Goal: Information Seeking & Learning: Learn about a topic

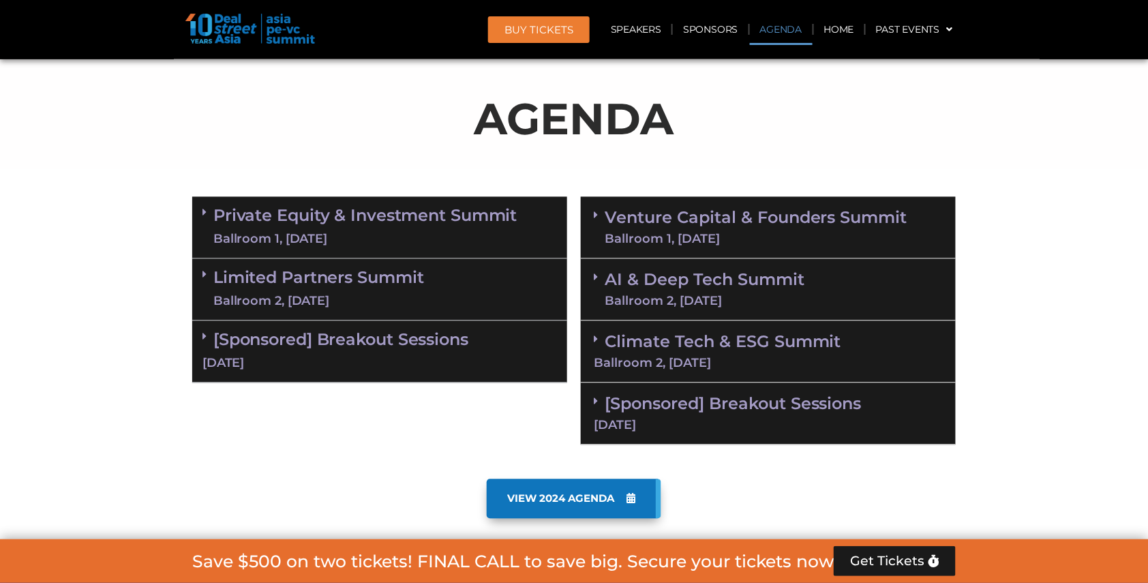
scroll to position [779, 0]
click at [473, 219] on link "Private Equity & Investment Summit Ballroom 1, 10 Sept" at bounding box center [365, 227] width 304 height 41
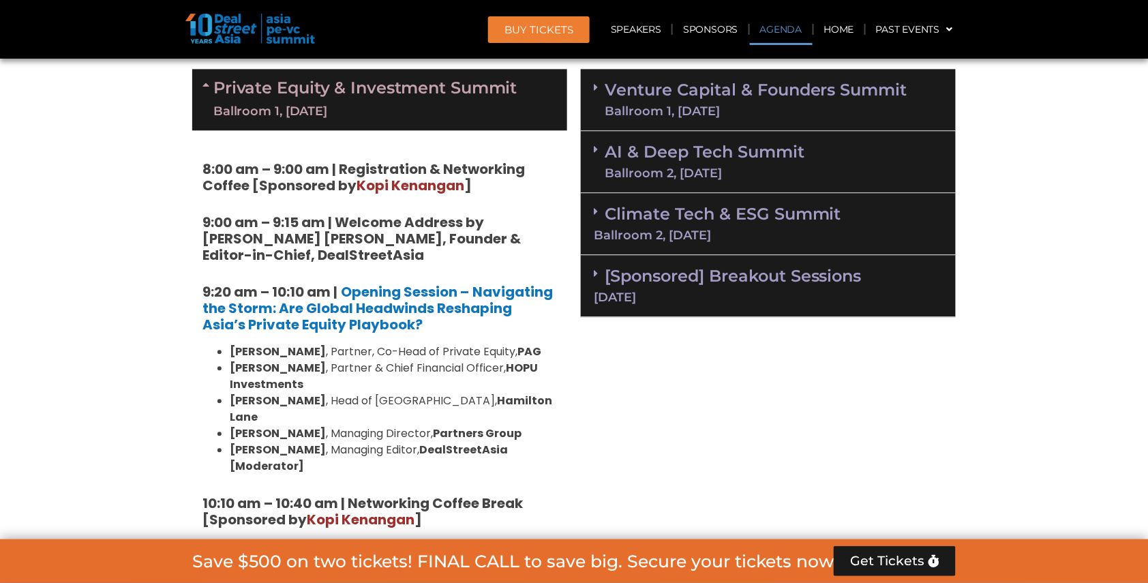
scroll to position [955, 0]
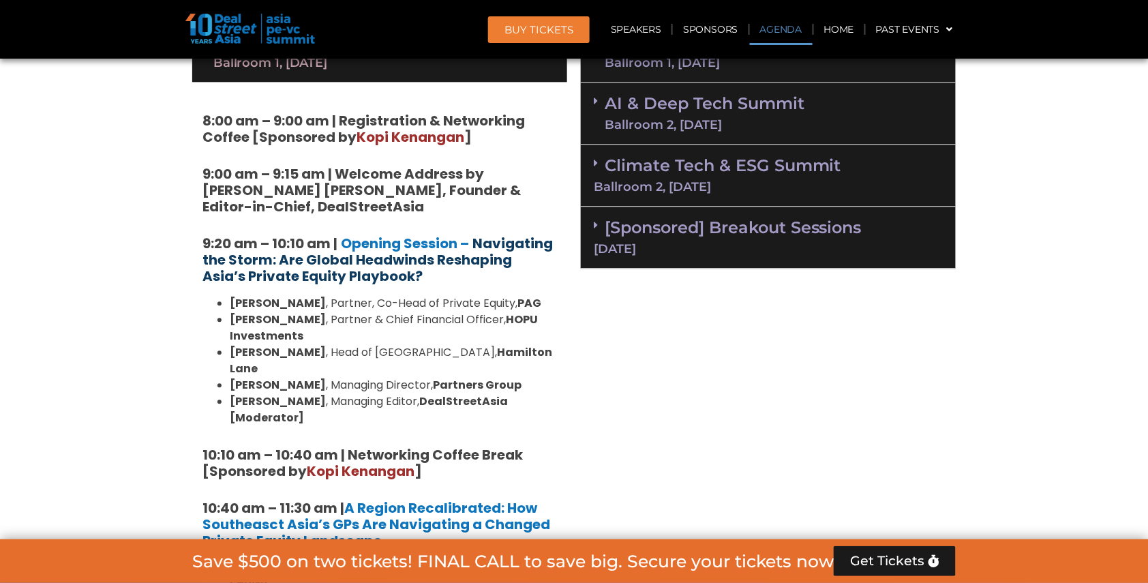
click at [419, 248] on strong "Navigating the Storm: Are Global Headwinds Reshaping Asia’s Private Equity Play…" at bounding box center [377, 260] width 350 height 52
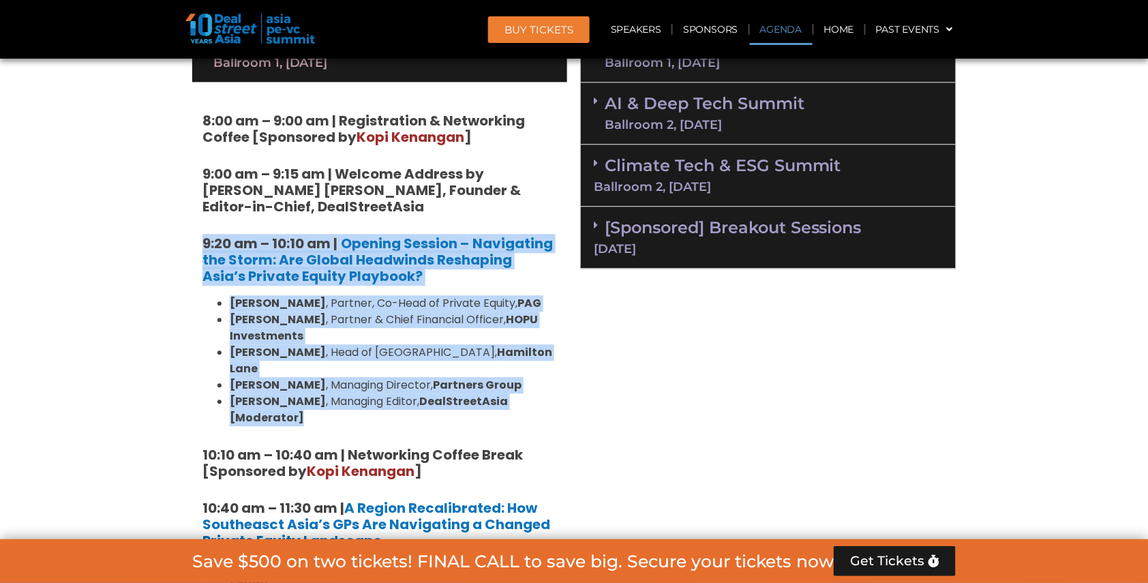
drag, startPoint x: 198, startPoint y: 229, endPoint x: 556, endPoint y: 376, distance: 386.6
copy div "9:20 am – 10:10 am | Opening Session – Navigating the Storm: Are Global Headwin…"
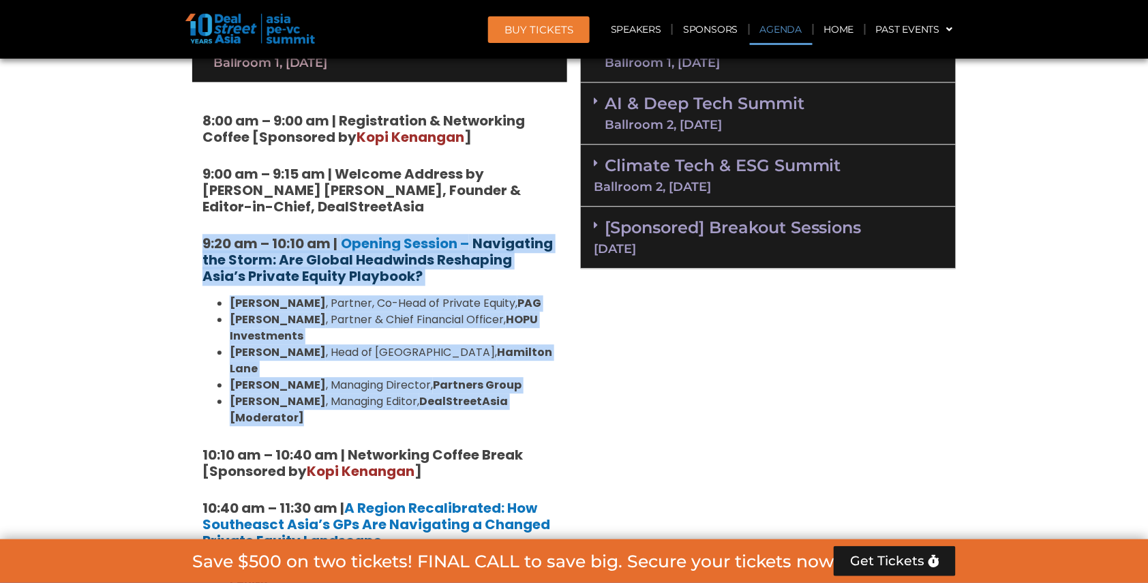
click at [385, 250] on strong "Navigating the Storm: Are Global Headwinds Reshaping Asia’s Private Equity Play…" at bounding box center [377, 260] width 350 height 52
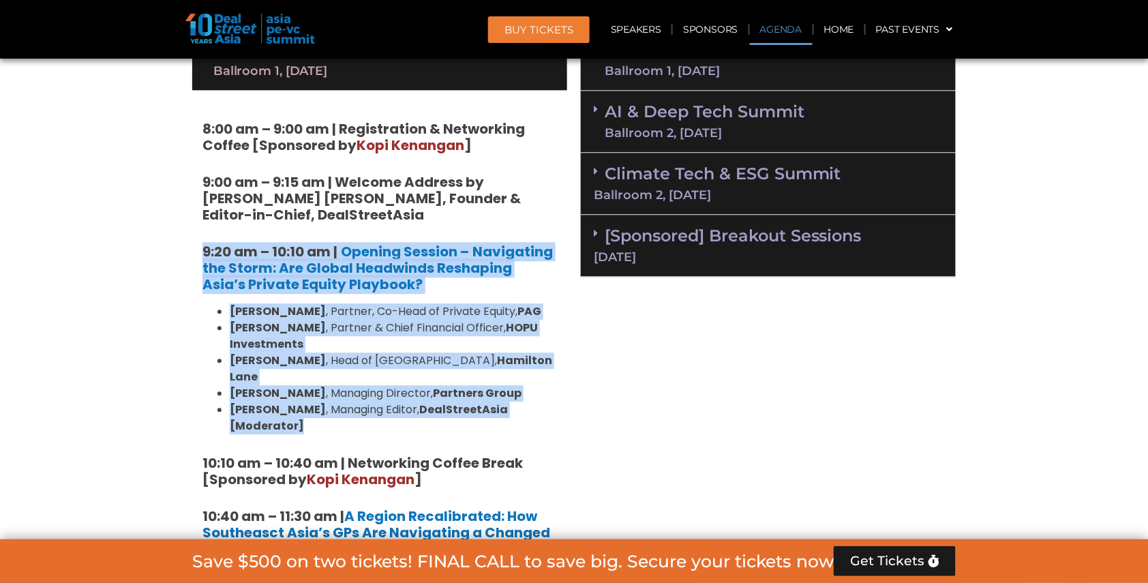
scroll to position [932, 0]
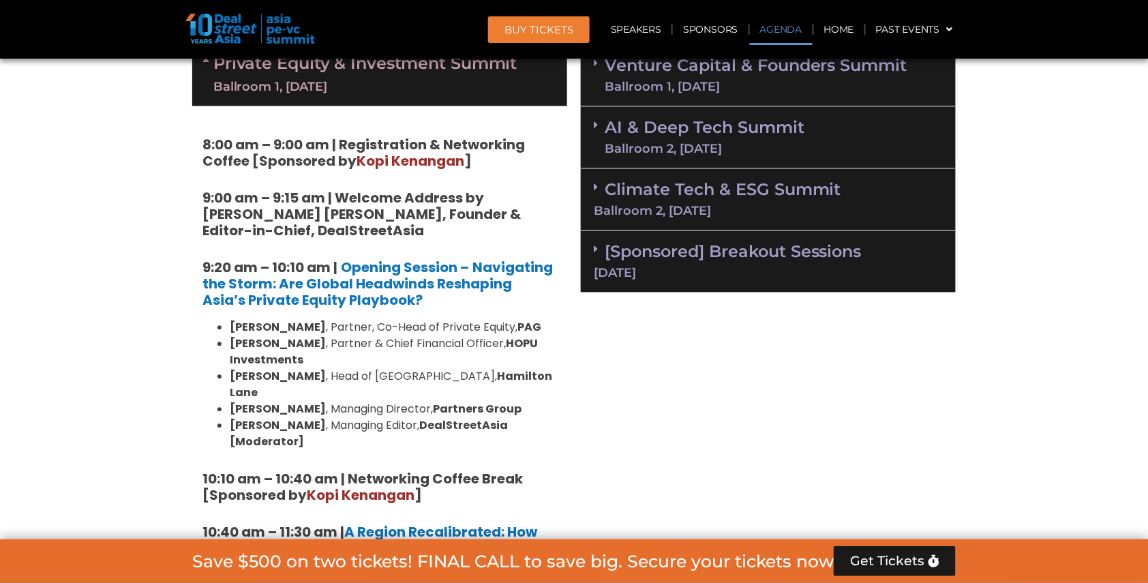
click at [403, 225] on h5 "9:00 am – 9:15 am | Welcome Address by Joji Thomas Philip, Founder & Editor-in-…" at bounding box center [379, 213] width 354 height 49
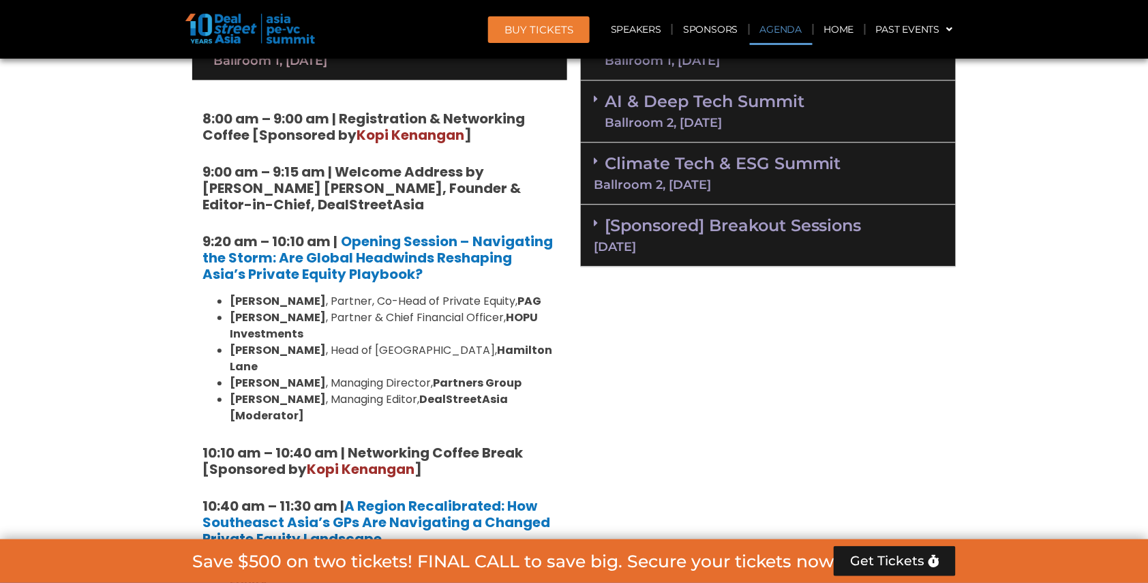
click at [202, 232] on strong "9:20 am – 10:10 am |" at bounding box center [269, 241] width 135 height 19
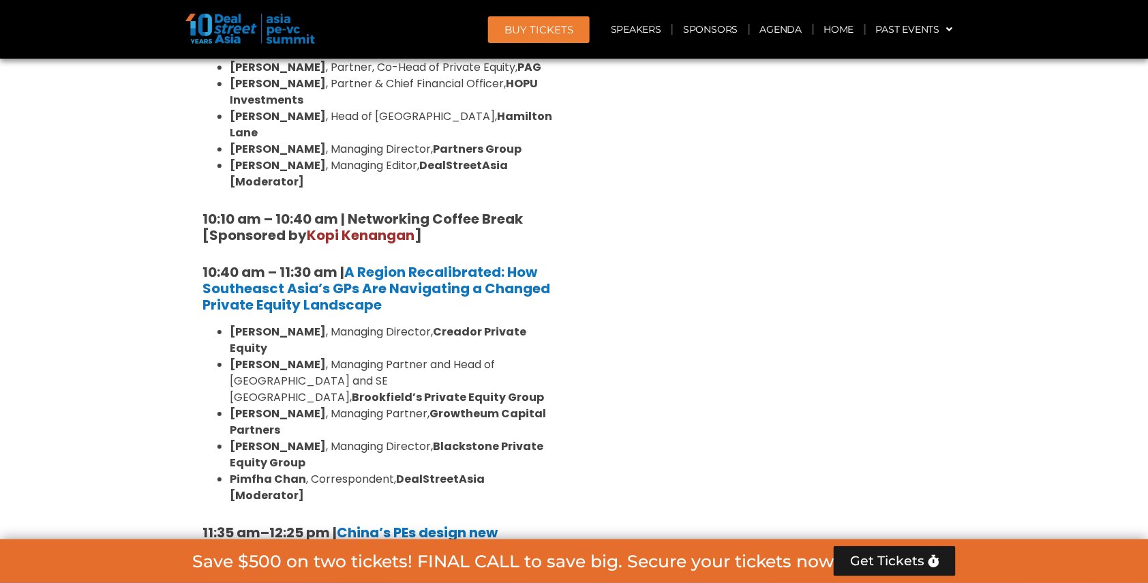
scroll to position [1193, 0]
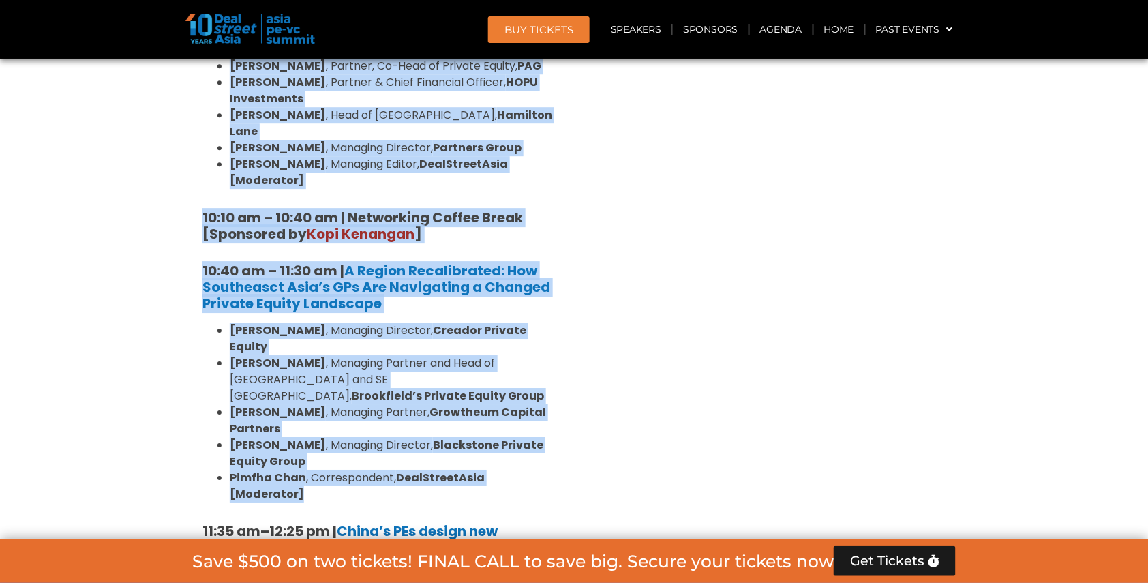
copy div "9:20 am – 10:10 am | Opening Session – Navigating the Storm: Are Global Headwin…"
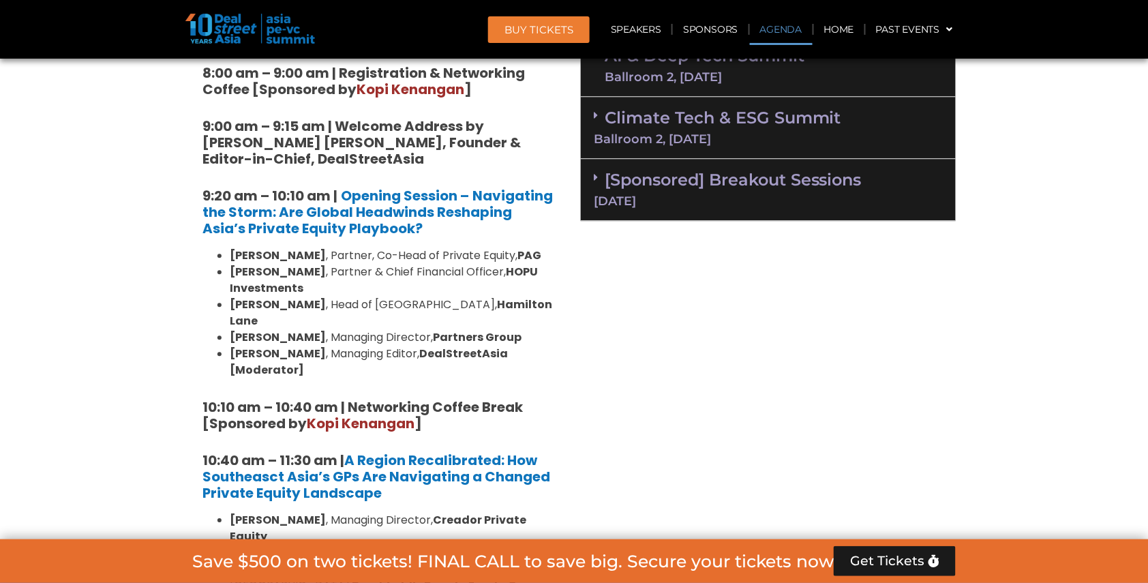
scroll to position [998, 0]
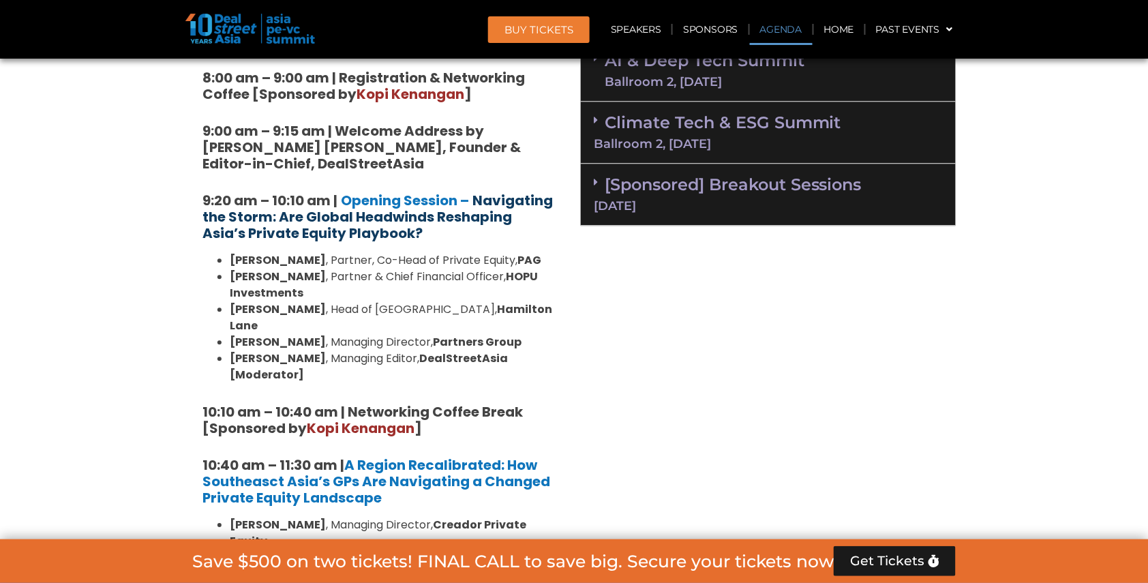
click at [425, 205] on strong "Navigating the Storm: Are Global Headwinds Reshaping Asia’s Private Equity Play…" at bounding box center [377, 217] width 350 height 52
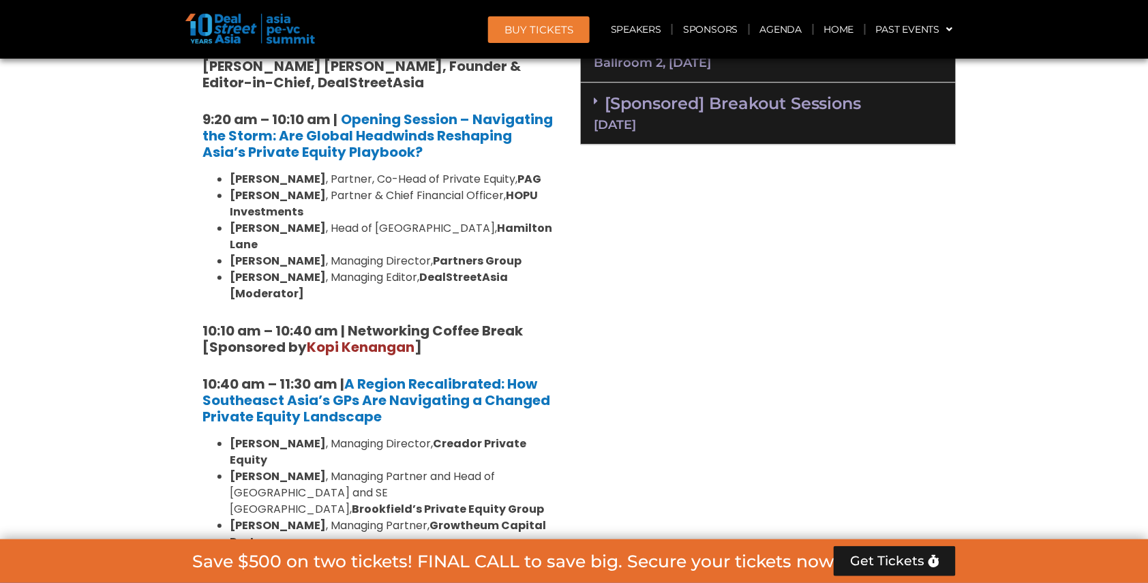
scroll to position [1080, 0]
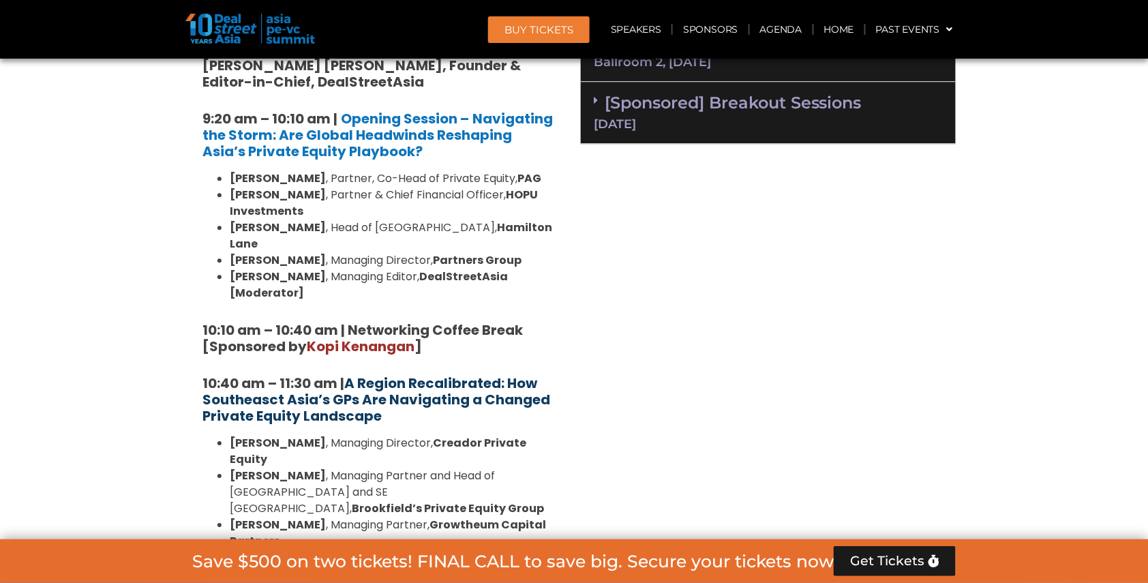
click at [309, 373] on strong "A Region Recalibrated: How Southeasct Asia’s GPs Are Navigating a Changed Priva…" at bounding box center [376, 399] width 348 height 52
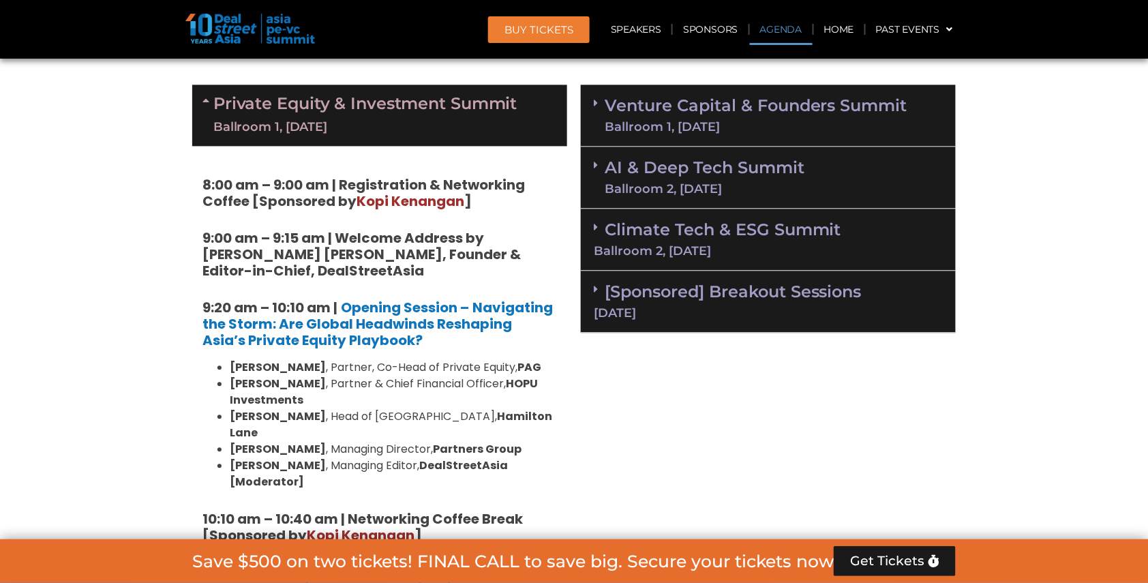
scroll to position [887, 0]
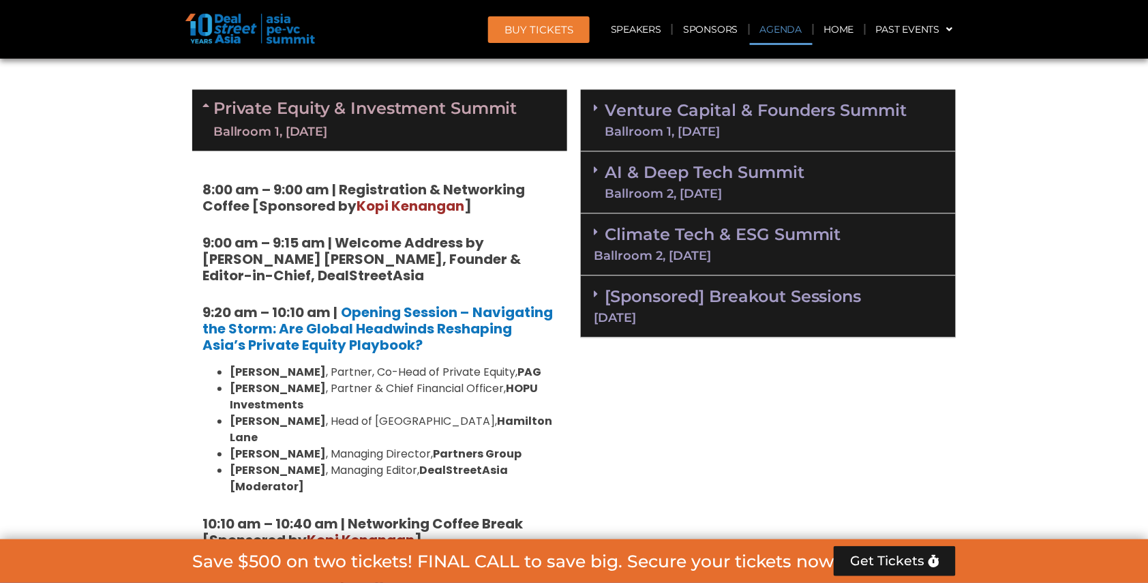
click at [756, 125] on div "Ballroom 1, 11 Sept" at bounding box center [755, 131] width 303 height 12
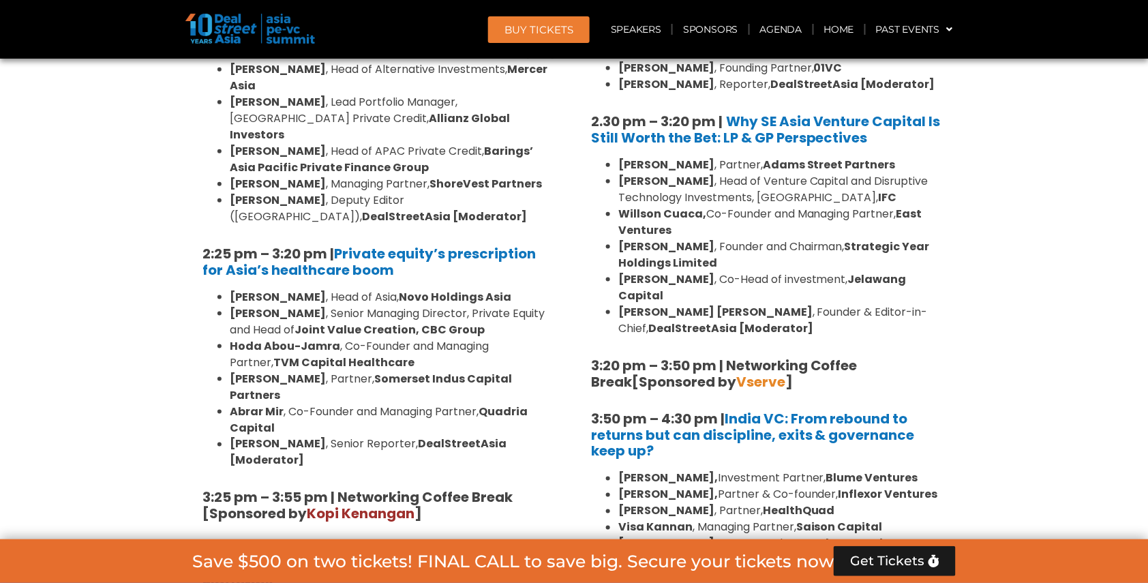
scroll to position [2053, 0]
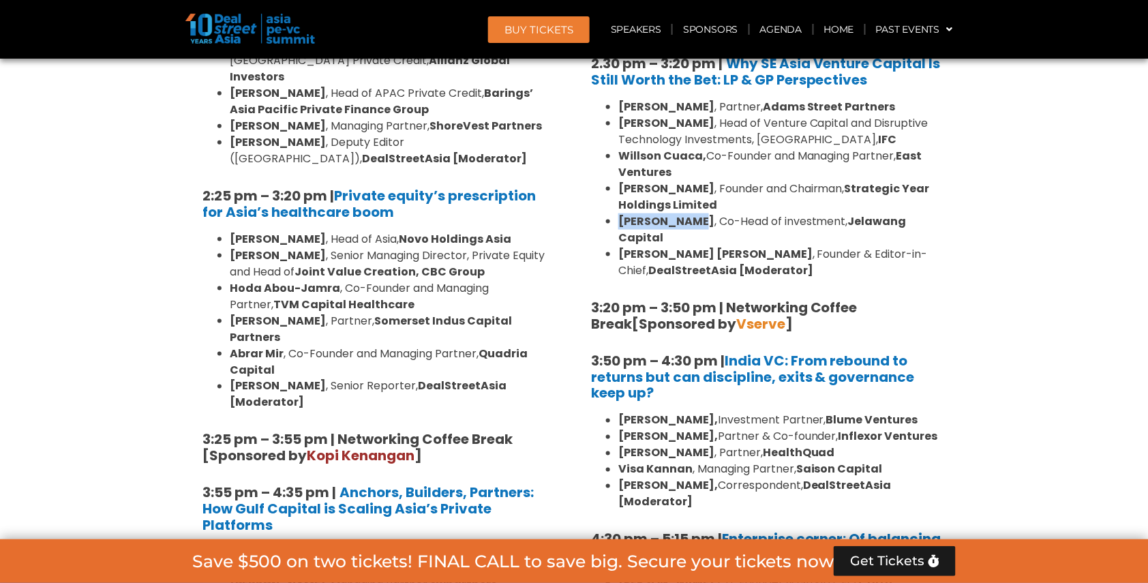
drag, startPoint x: 618, startPoint y: 170, endPoint x: 684, endPoint y: 170, distance: 66.1
click at [684, 213] on strong "Looi Wen Jie" at bounding box center [666, 221] width 96 height 16
copy strong "Looi Wen Jie"
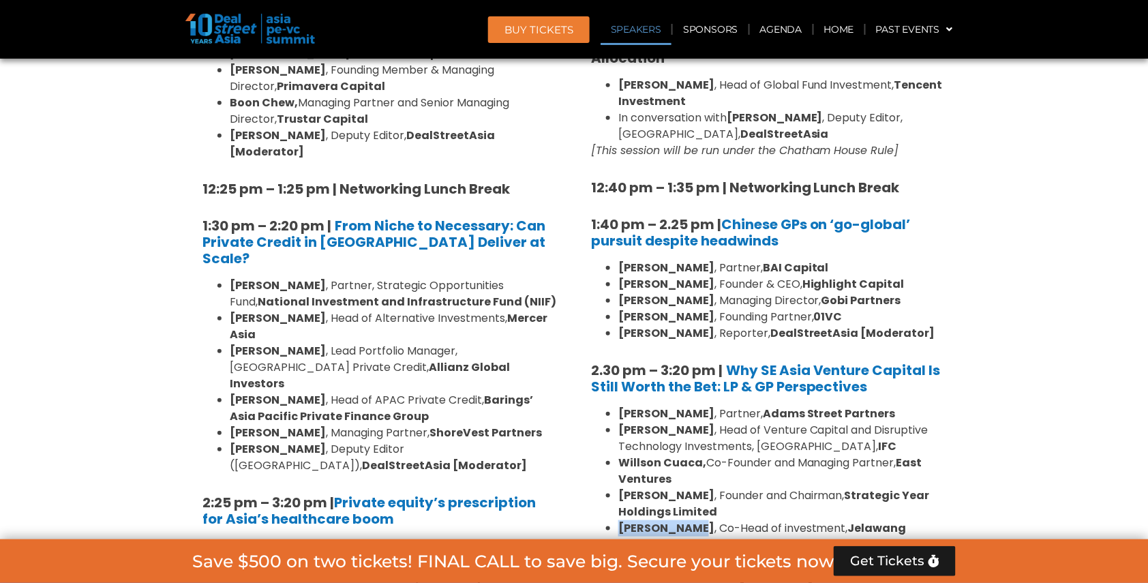
scroll to position [1259, 0]
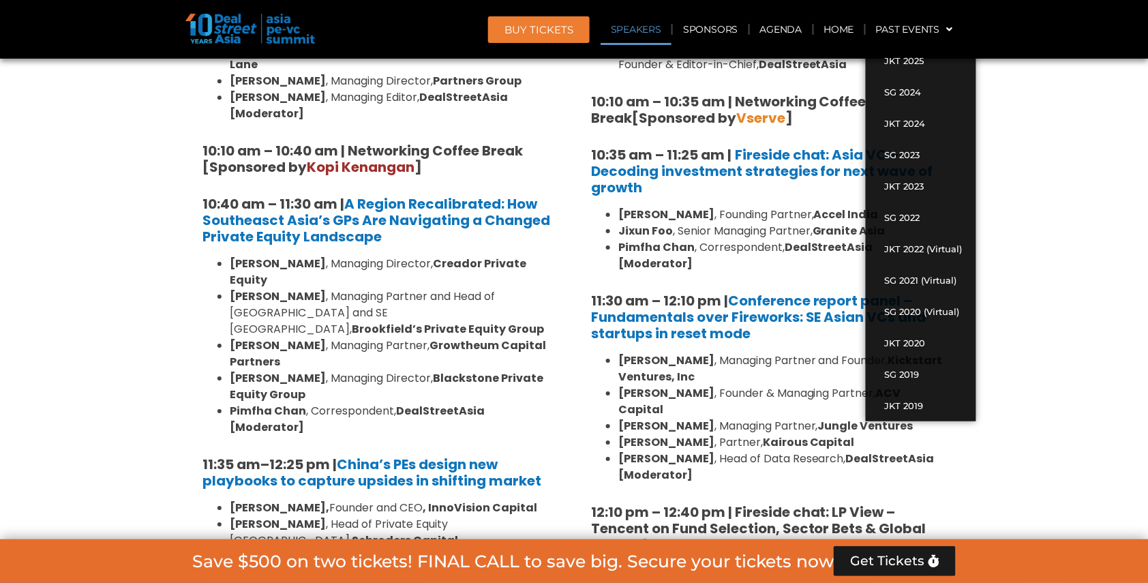
click at [643, 33] on link "Speakers" at bounding box center [635, 29] width 71 height 31
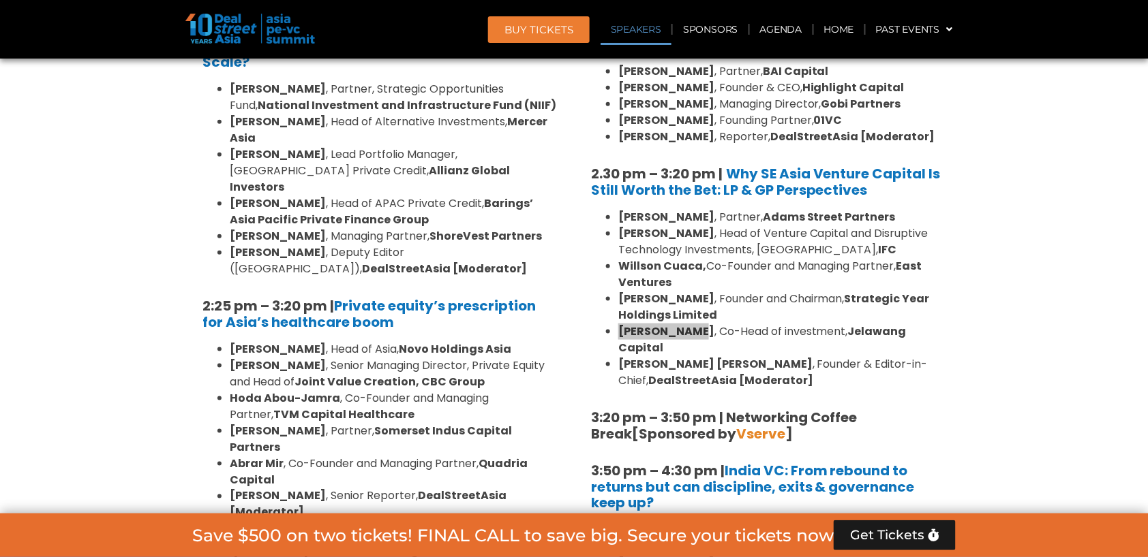
scroll to position [4046, 0]
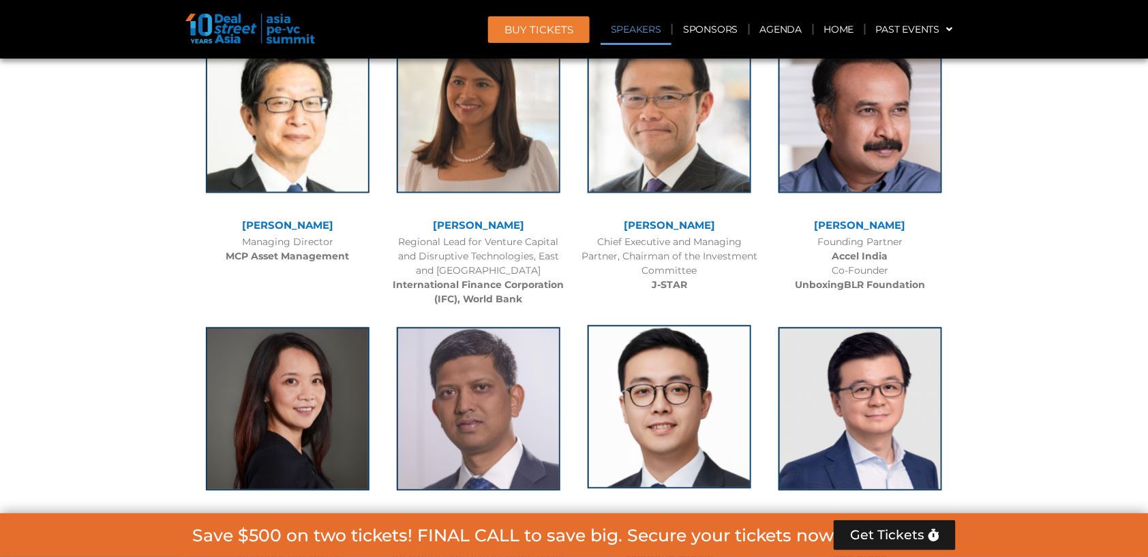
click at [669, 326] on img at bounding box center [669, 408] width 164 height 164
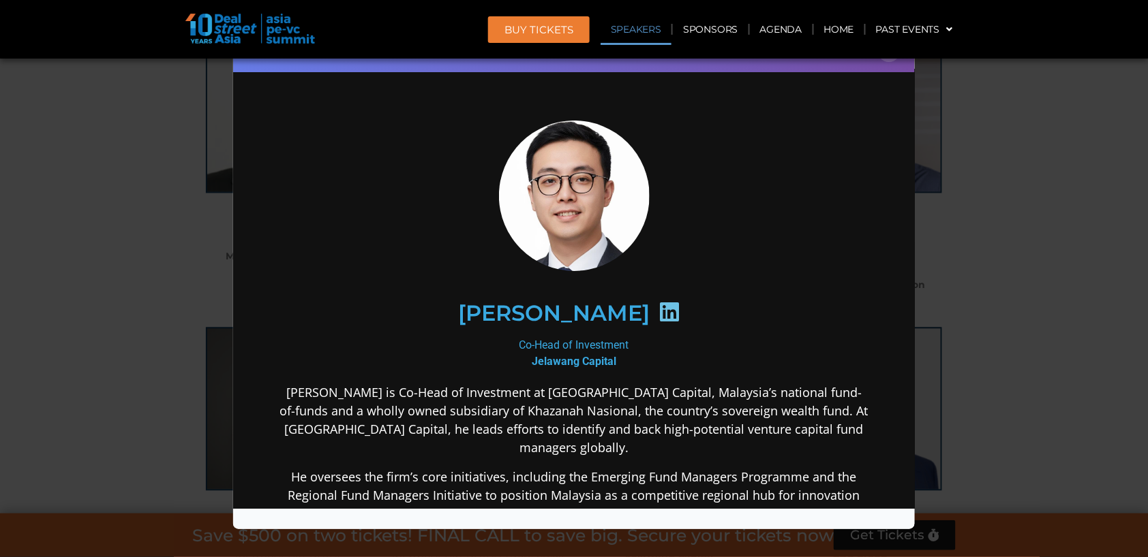
scroll to position [0, 0]
click at [1033, 138] on div "Speaker Profile ×" at bounding box center [574, 278] width 1148 height 557
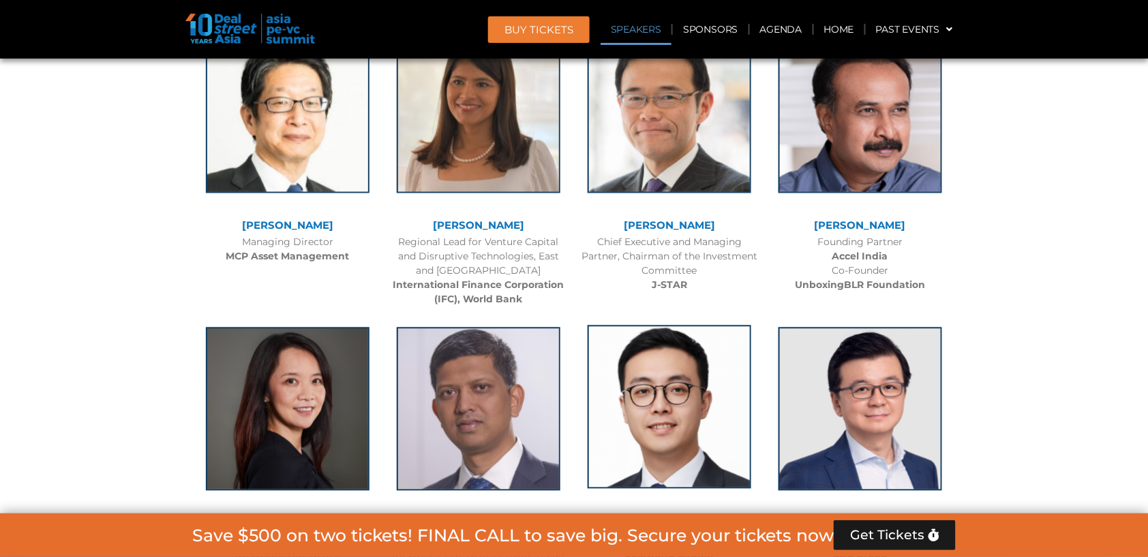
click at [645, 326] on img at bounding box center [669, 408] width 164 height 164
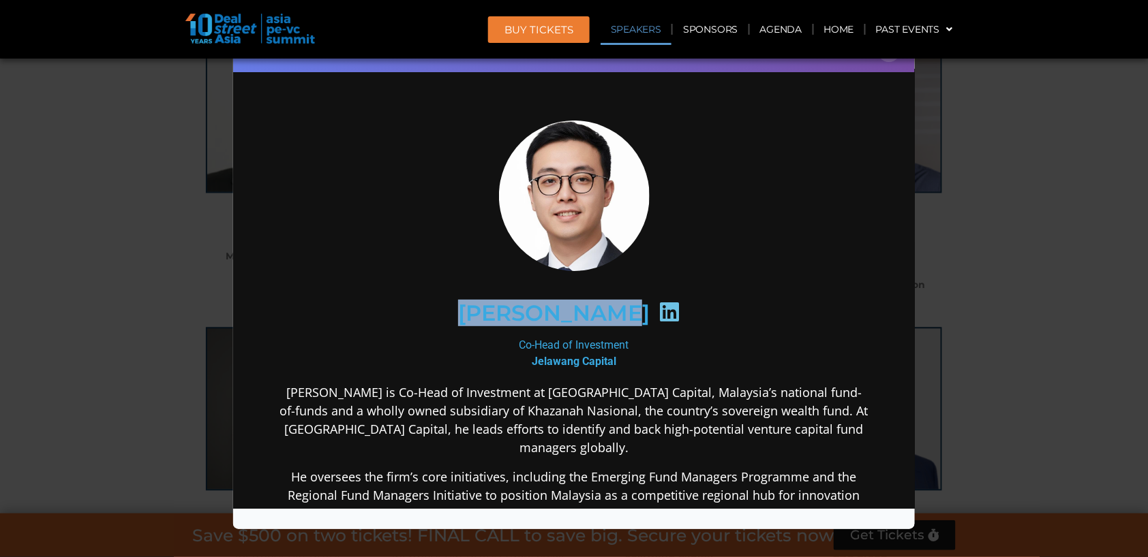
drag, startPoint x: 483, startPoint y: 307, endPoint x: 619, endPoint y: 309, distance: 136.3
click at [619, 309] on h2 "Looi Wen Jie" at bounding box center [553, 313] width 192 height 22
copy h2 "Looi Wen Jie"
click at [1116, 169] on div "Speaker Profile ×" at bounding box center [574, 278] width 1148 height 557
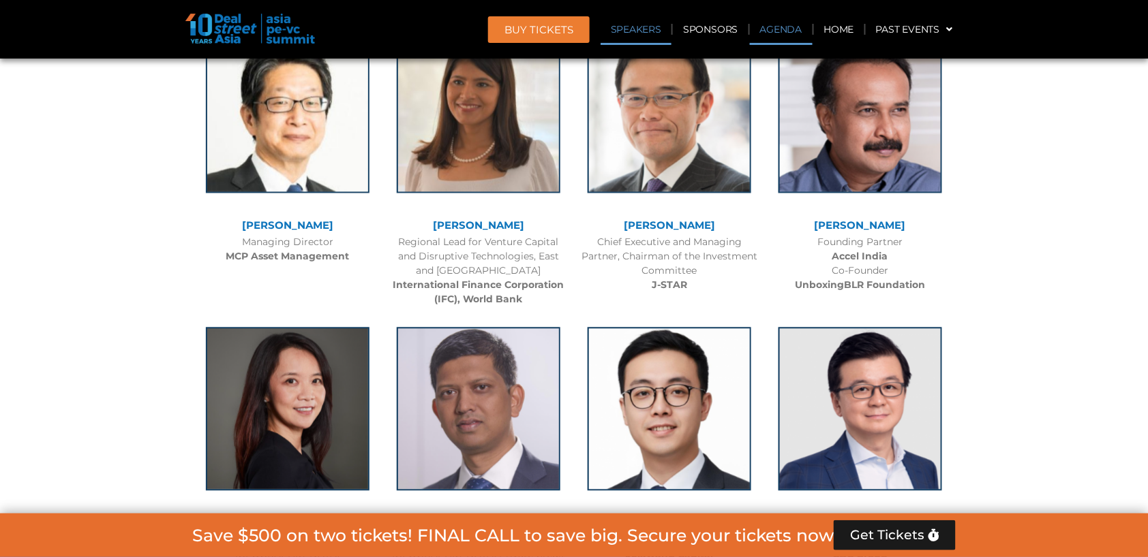
click at [792, 30] on link "Agenda" at bounding box center [781, 29] width 63 height 31
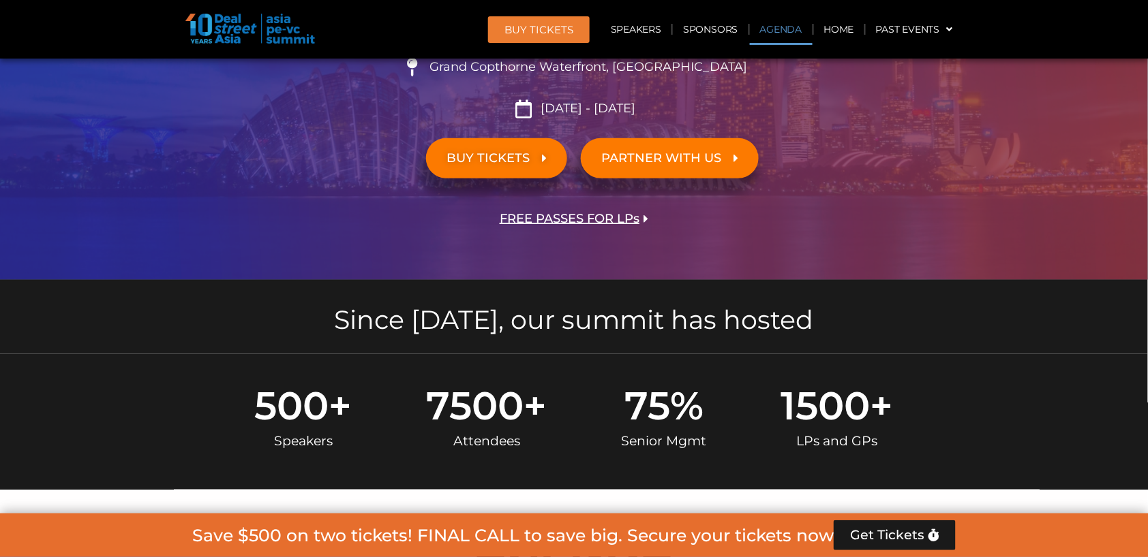
scroll to position [735, 0]
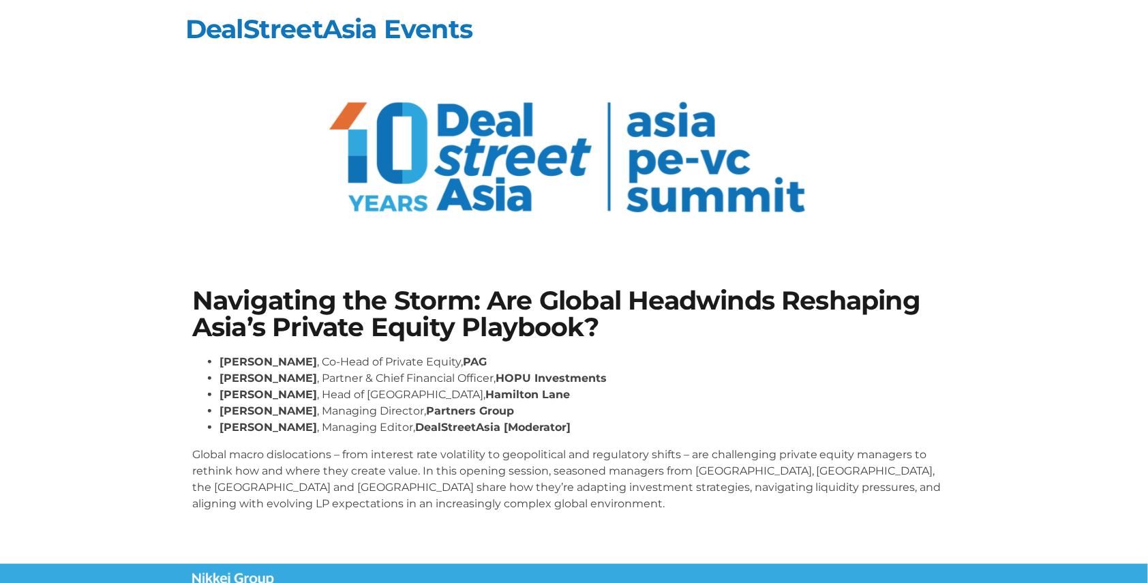
scroll to position [29, 0]
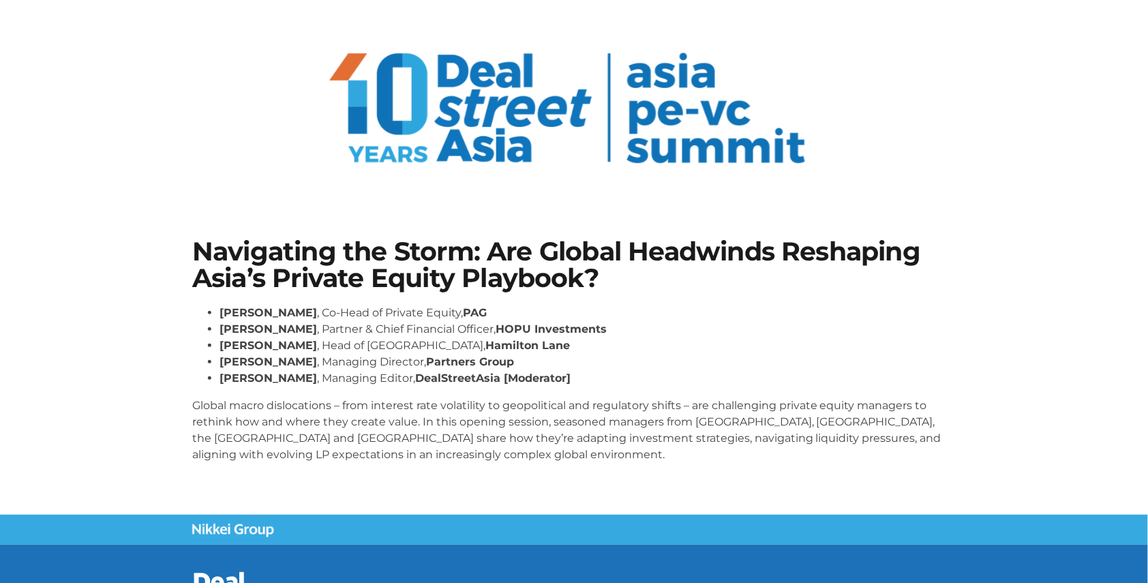
scroll to position [52, 0]
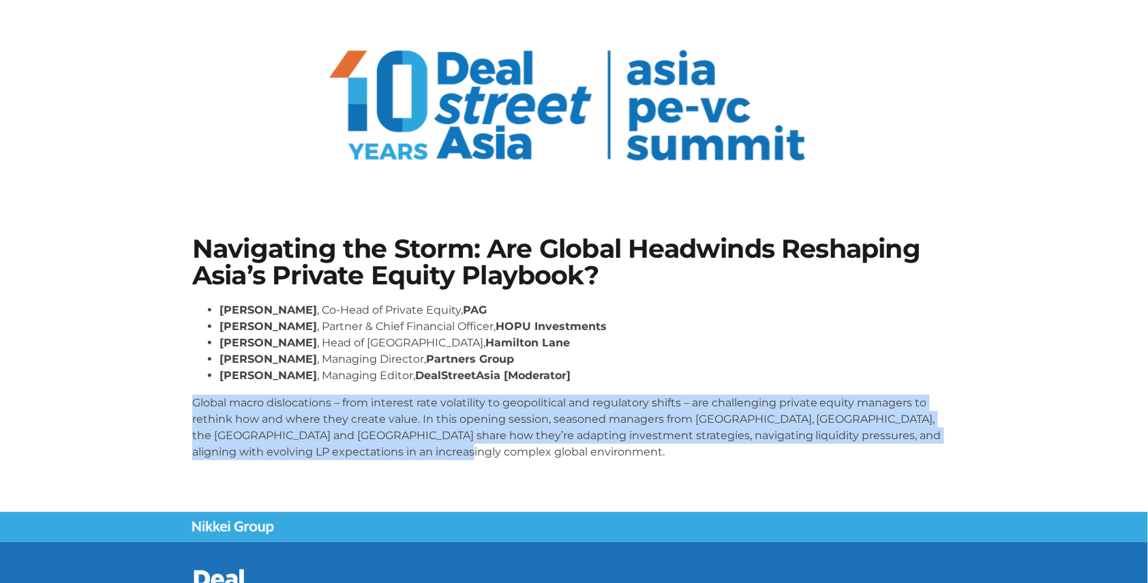
drag, startPoint x: 192, startPoint y: 401, endPoint x: 437, endPoint y: 453, distance: 250.1
click at [437, 453] on p "Global macro dislocations – from interest rate volatility to geopolitical and r…" at bounding box center [573, 427] width 763 height 65
copy p "Global macro dislocations – from interest rate volatility to geopolitical and r…"
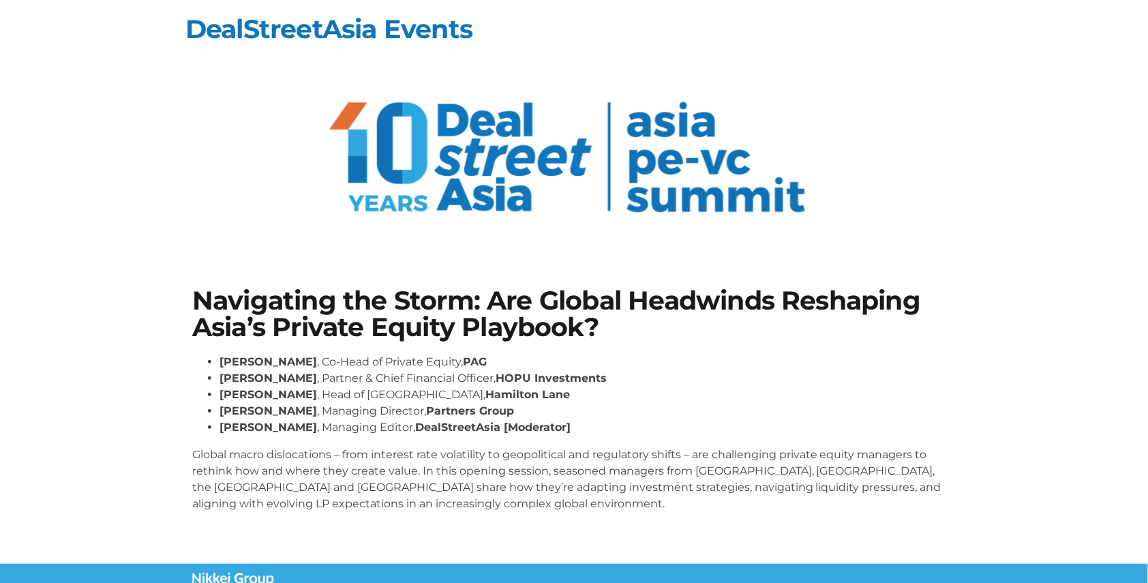
scroll to position [124, 0]
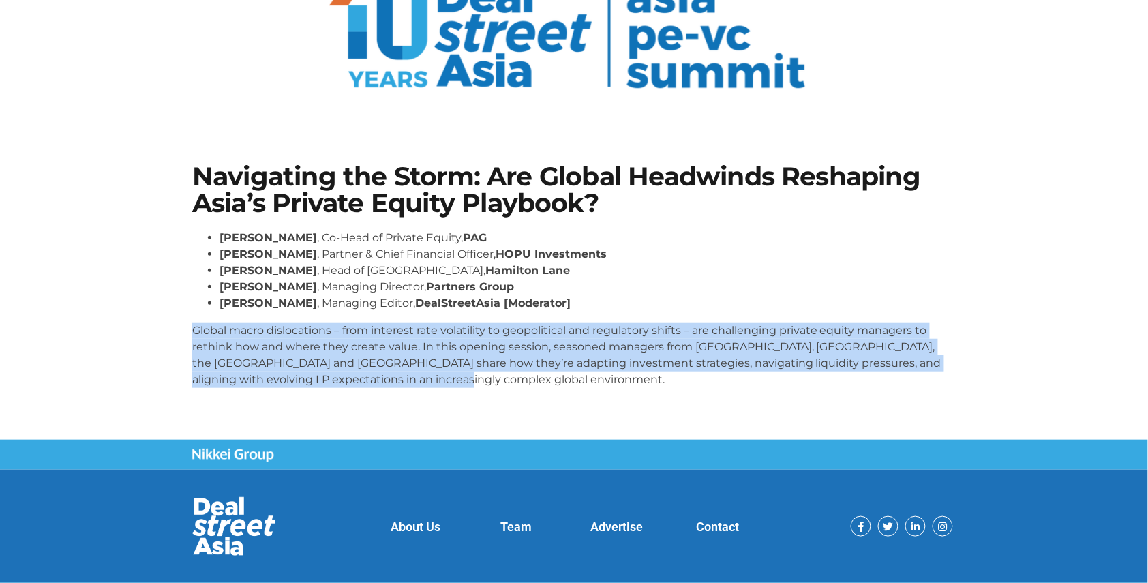
drag, startPoint x: 196, startPoint y: 329, endPoint x: 497, endPoint y: 385, distance: 306.4
click at [497, 385] on div "Nikhil Srivastava , Co-Head of Private Equity, PAG Huanan Yang , Partner & Chie…" at bounding box center [573, 314] width 763 height 169
copy p "Global macro dislocations – from interest rate volatility to geopolitical and r…"
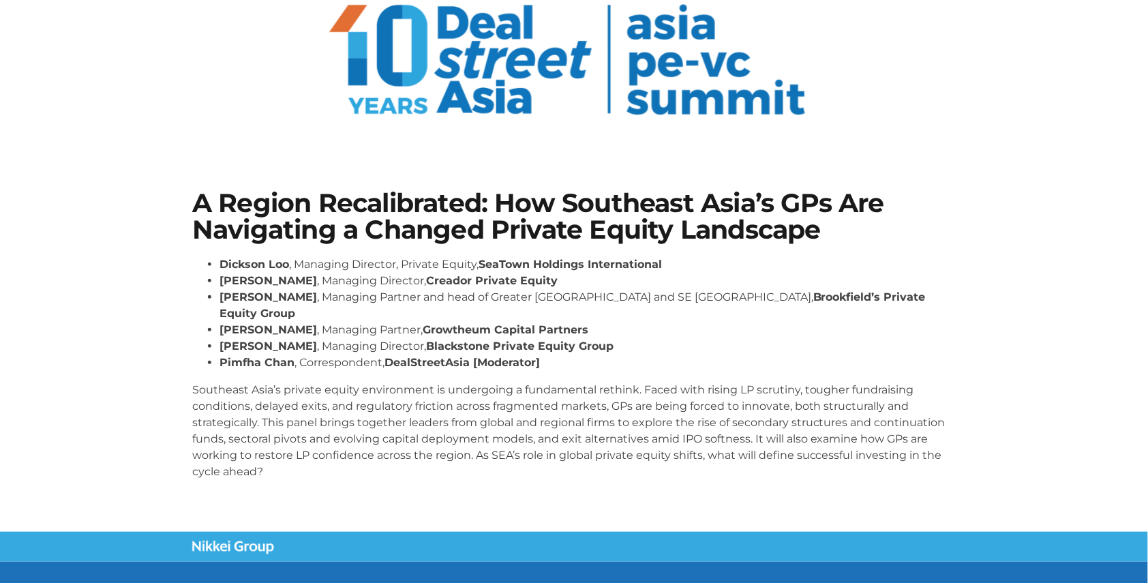
scroll to position [101, 0]
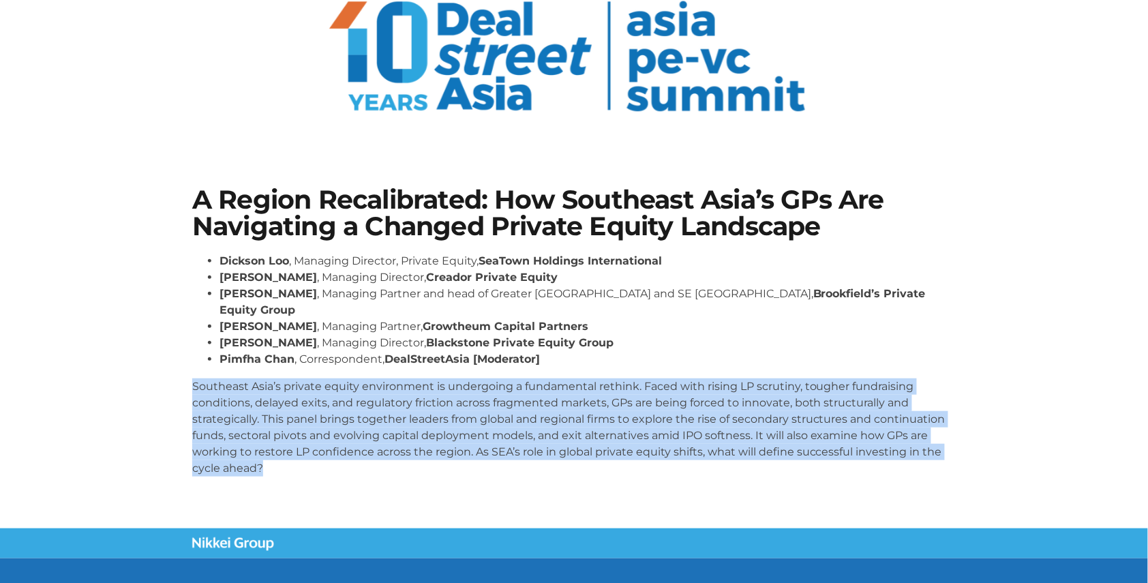
drag, startPoint x: 192, startPoint y: 363, endPoint x: 306, endPoint y: 453, distance: 145.1
click at [306, 453] on p "Southeast Asia’s private equity environment is undergoing a fundamental rethink…" at bounding box center [573, 427] width 763 height 98
copy p "Southeast Asia’s private equity environment is undergoing a fundamental rethink…"
